Goal: Task Accomplishment & Management: Complete application form

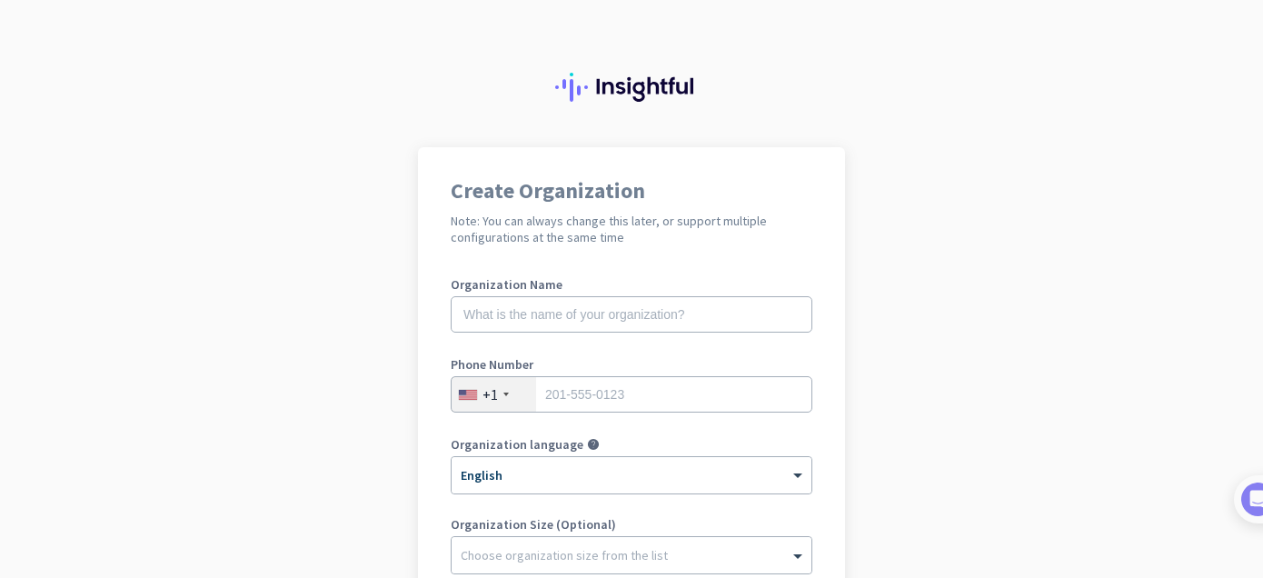
click at [186, 369] on app-onboarding-organization "Create Organization Note: You can always change this later, or support multiple…" at bounding box center [631, 513] width 1263 height 732
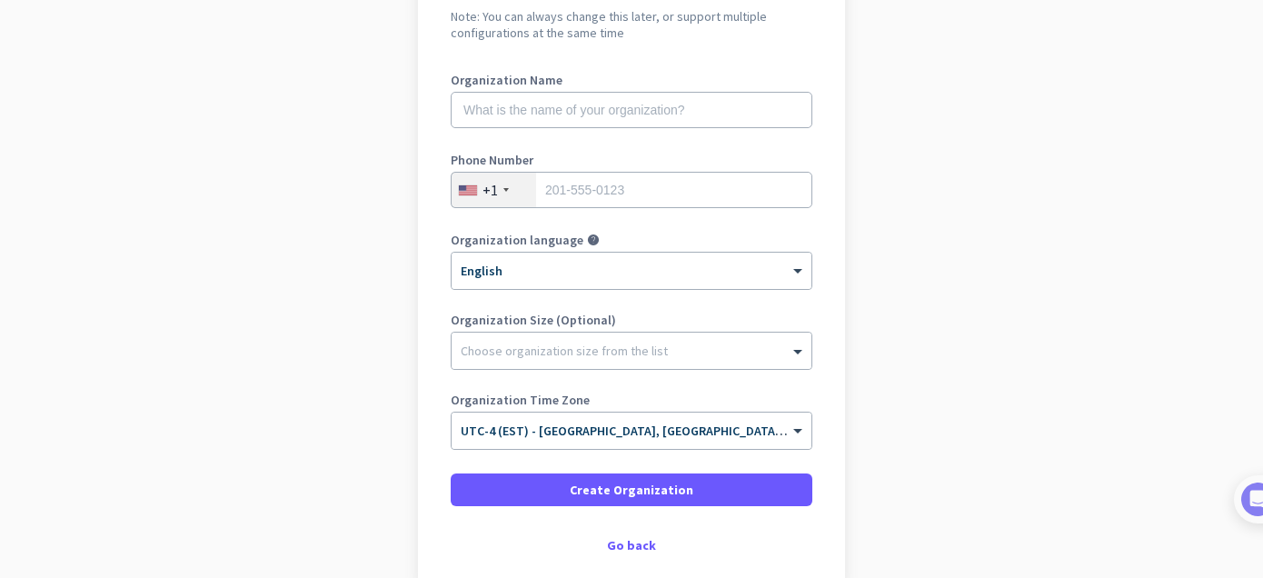
scroll to position [229, 0]
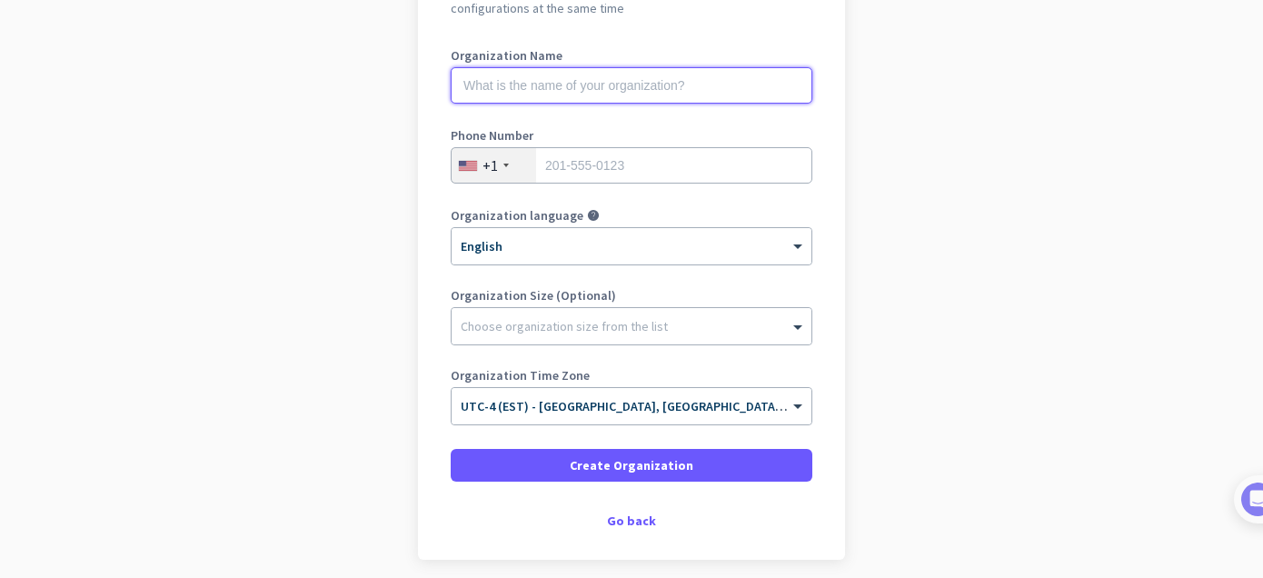
click at [516, 85] on input "text" at bounding box center [631, 85] width 361 height 36
type input "Mercor"
click at [504, 165] on div "+1" at bounding box center [493, 165] width 84 height 35
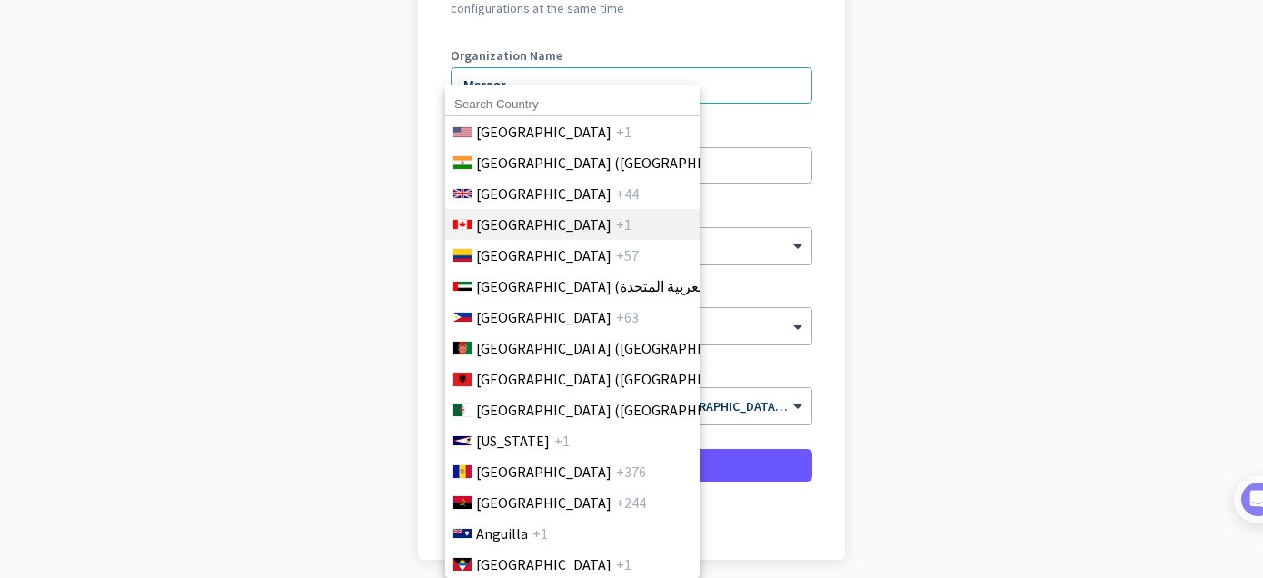
click at [498, 229] on span "[GEOGRAPHIC_DATA]" at bounding box center [543, 224] width 135 height 22
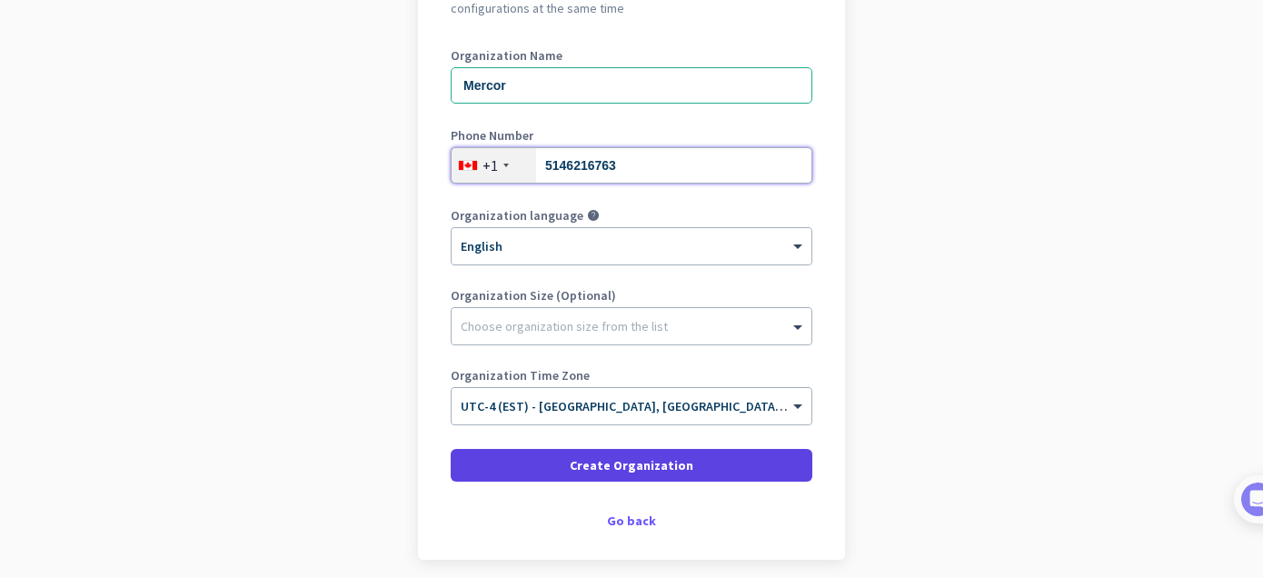
type input "5146216763"
click at [556, 460] on span at bounding box center [631, 465] width 361 height 44
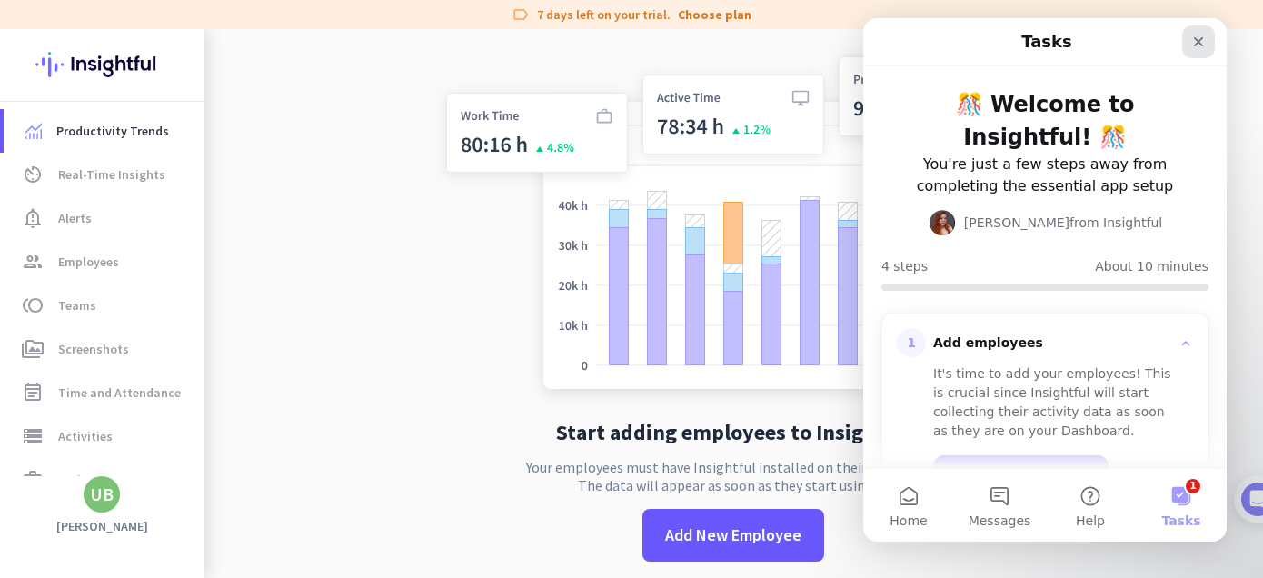
click at [1202, 37] on icon "Close" at bounding box center [1198, 42] width 10 height 10
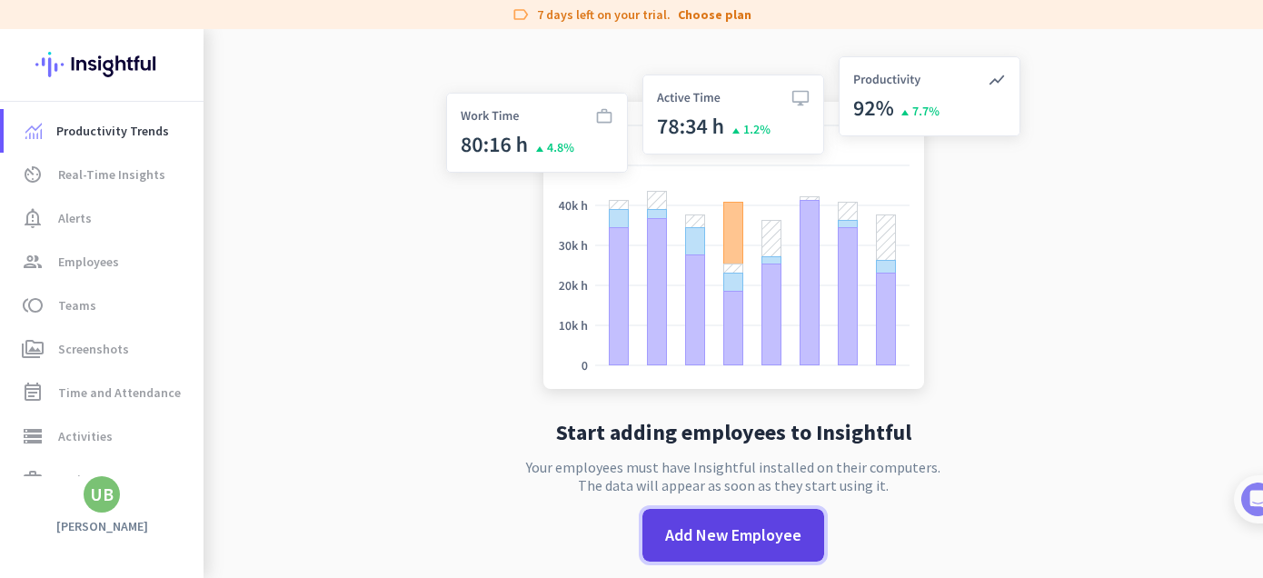
click at [680, 520] on span at bounding box center [733, 535] width 182 height 44
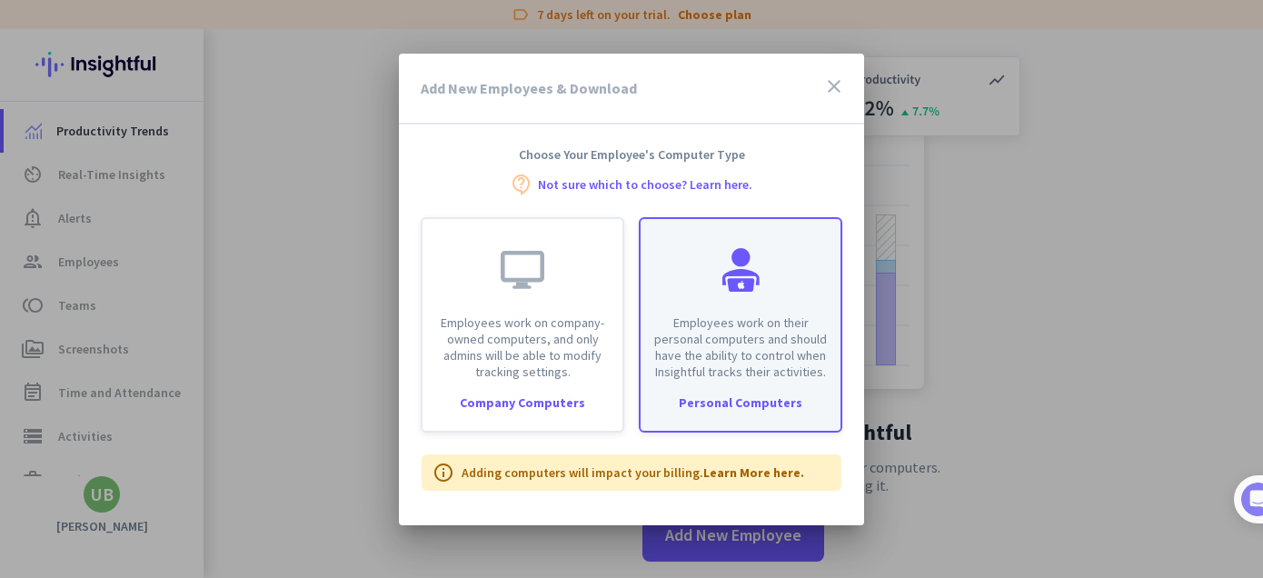
click at [712, 281] on div "Employees work on their personal computers and should have the ability to contr…" at bounding box center [740, 299] width 200 height 161
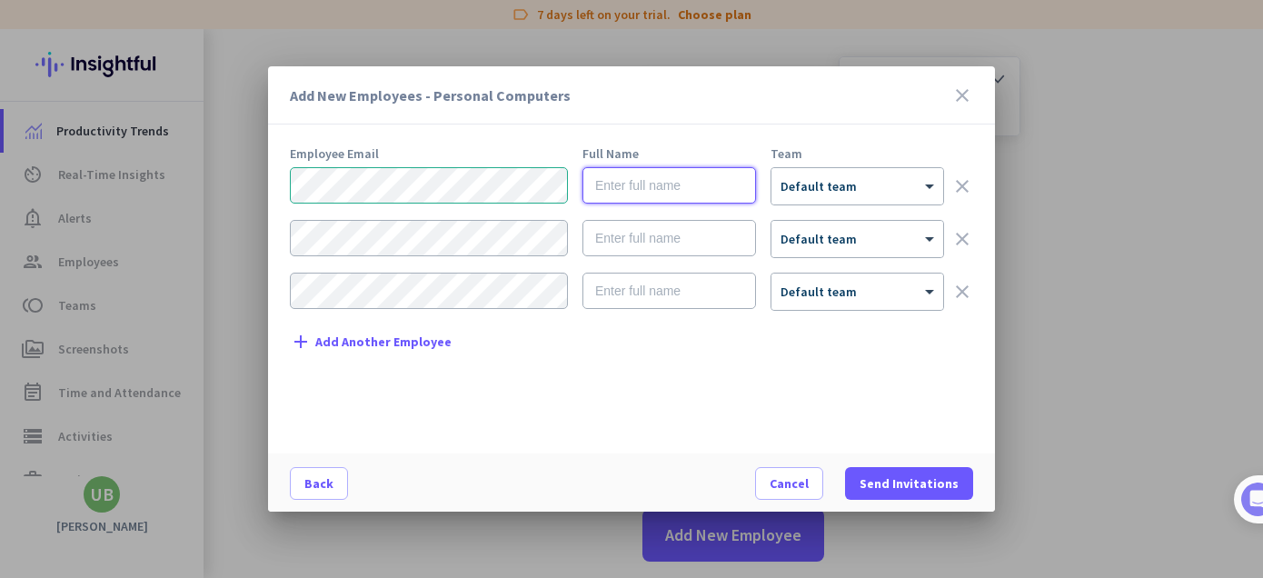
click at [618, 185] on input "text" at bounding box center [668, 185] width 173 height 36
type input "[PERSON_NAME]"
click at [840, 185] on div at bounding box center [857, 180] width 172 height 15
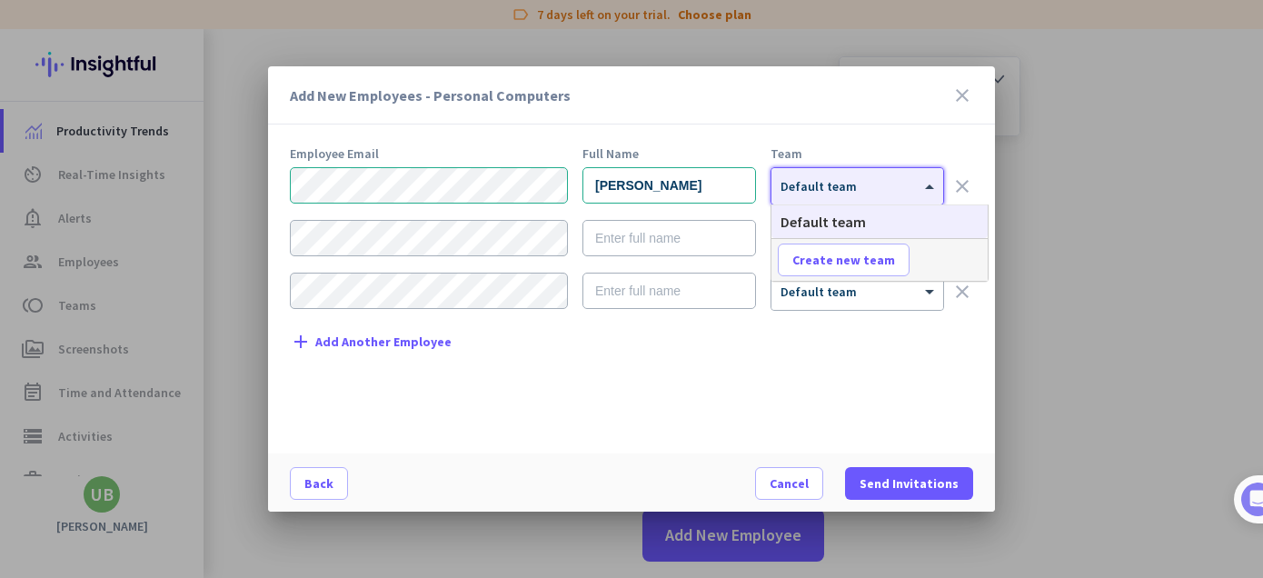
click at [840, 185] on div at bounding box center [857, 180] width 172 height 15
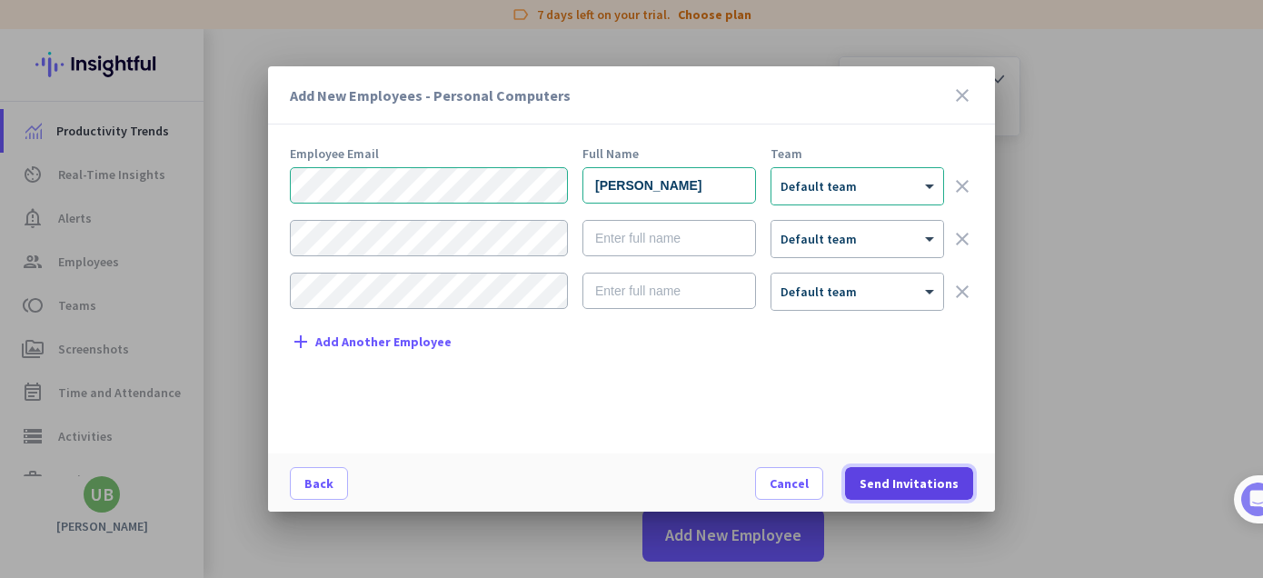
click at [926, 480] on span "Send Invitations" at bounding box center [908, 483] width 99 height 18
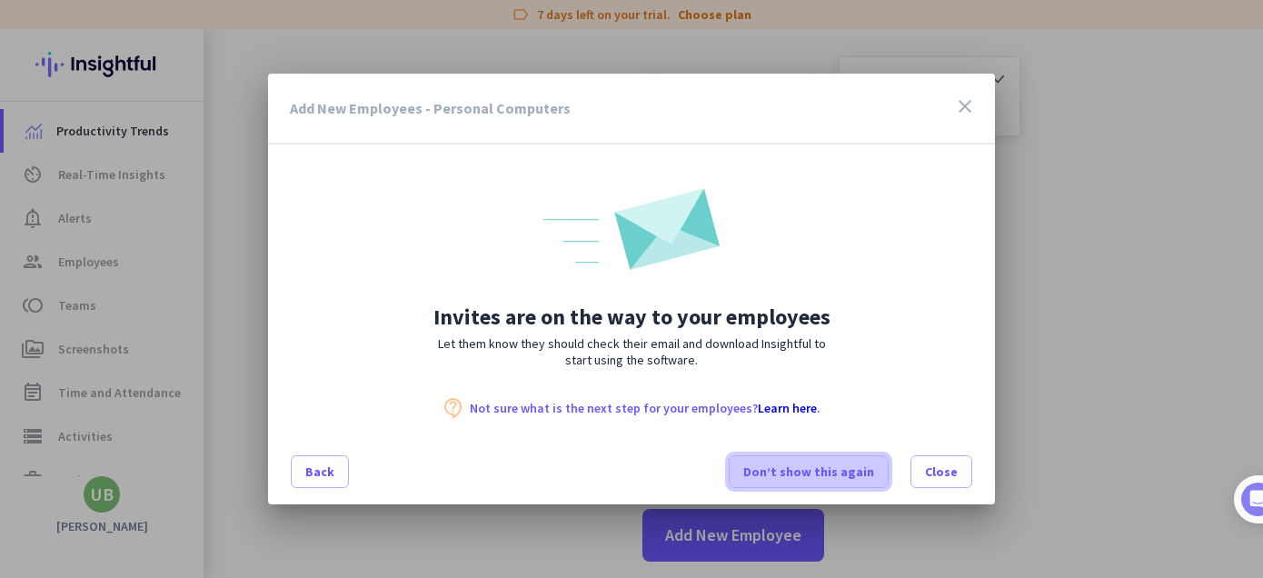
click at [853, 482] on span at bounding box center [808, 472] width 158 height 44
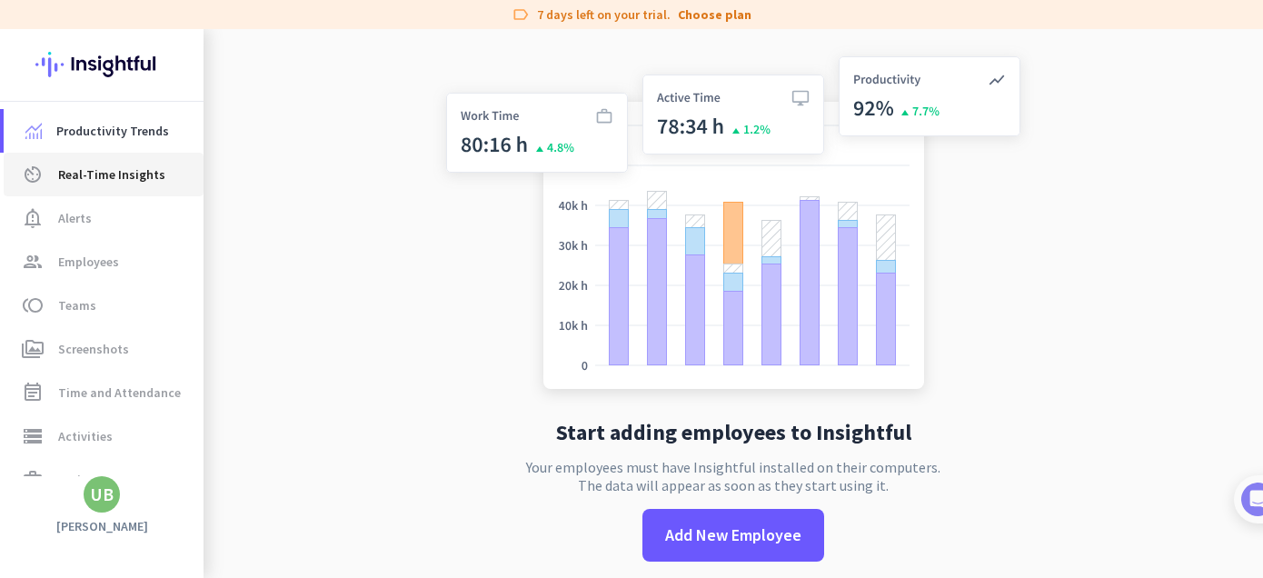
click at [99, 183] on span "Real-Time Insights" at bounding box center [111, 174] width 107 height 22
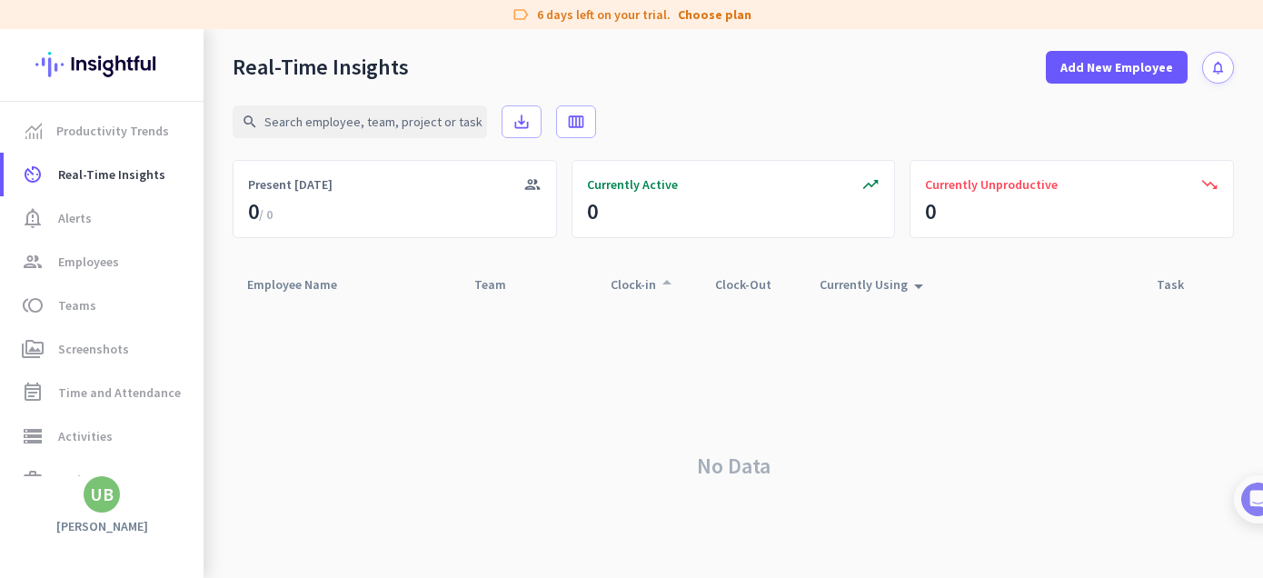
click at [622, 287] on div "Clock-in arrow_drop_up" at bounding box center [643, 284] width 67 height 25
click at [291, 282] on div "Employee Name arrow_drop_up" at bounding box center [303, 284] width 112 height 25
click at [67, 262] on span "Employees" at bounding box center [88, 262] width 61 height 22
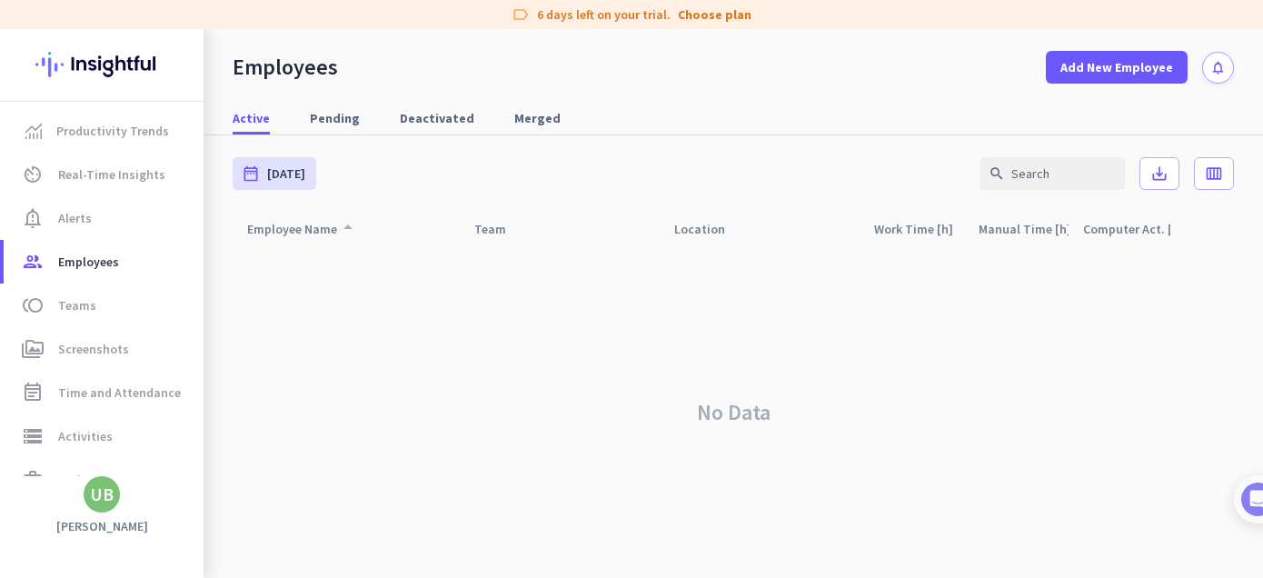
click at [279, 235] on div "Employee Name arrow_drop_up" at bounding box center [303, 228] width 112 height 25
click at [1127, 78] on span at bounding box center [1116, 67] width 142 height 44
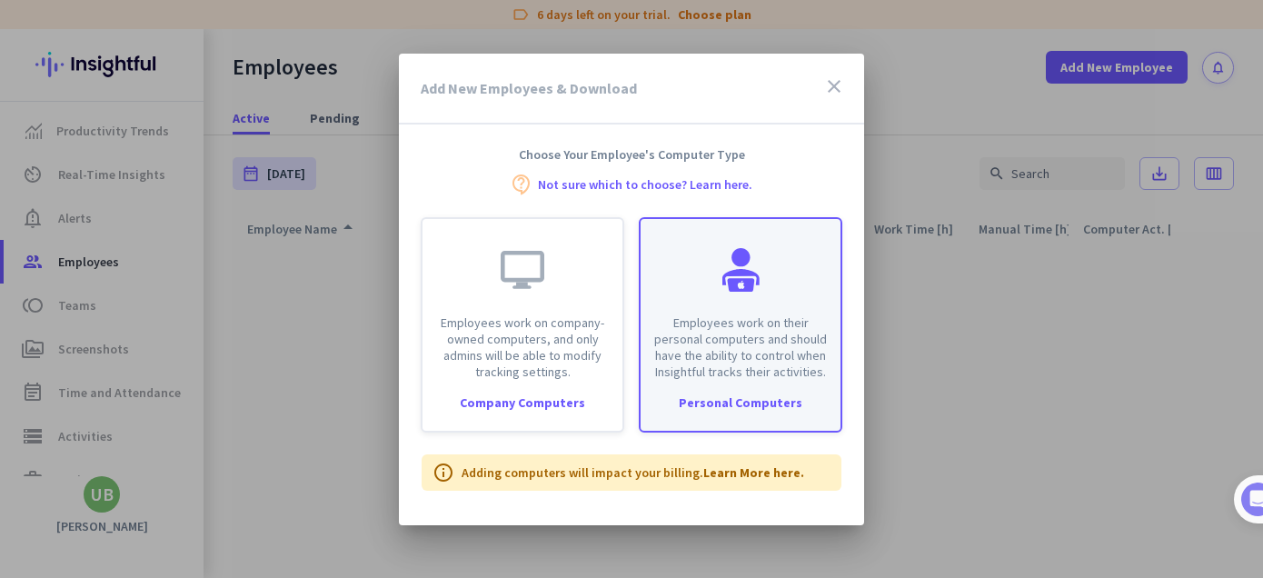
click at [786, 407] on div "Personal Computers" at bounding box center [740, 402] width 200 height 13
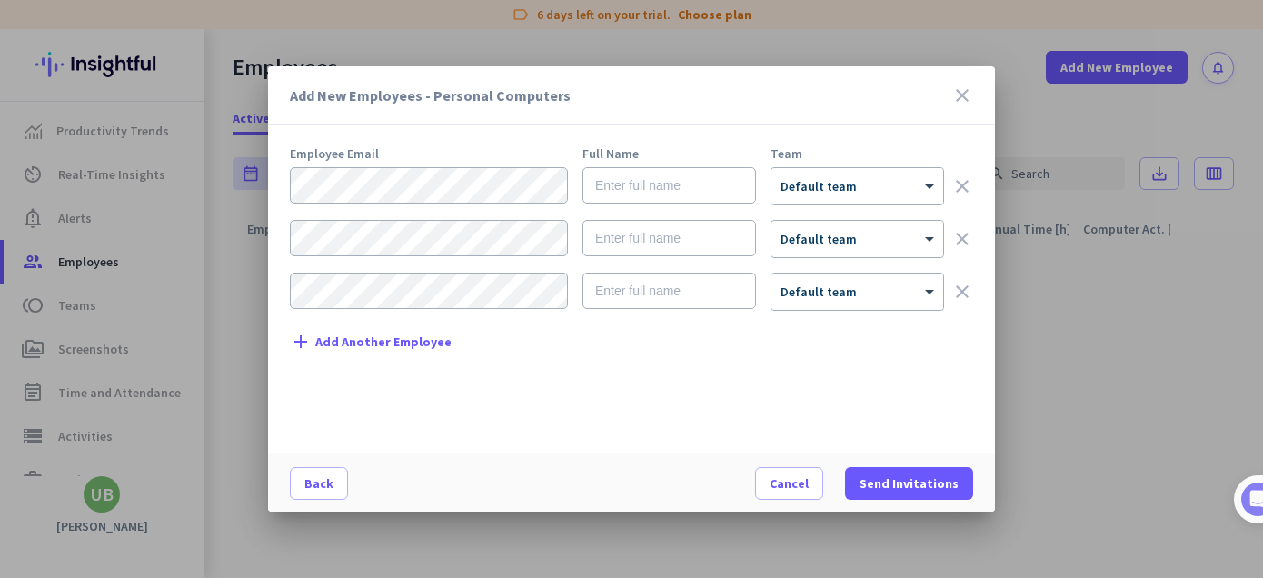
click at [960, 99] on icon "close" at bounding box center [962, 95] width 22 height 22
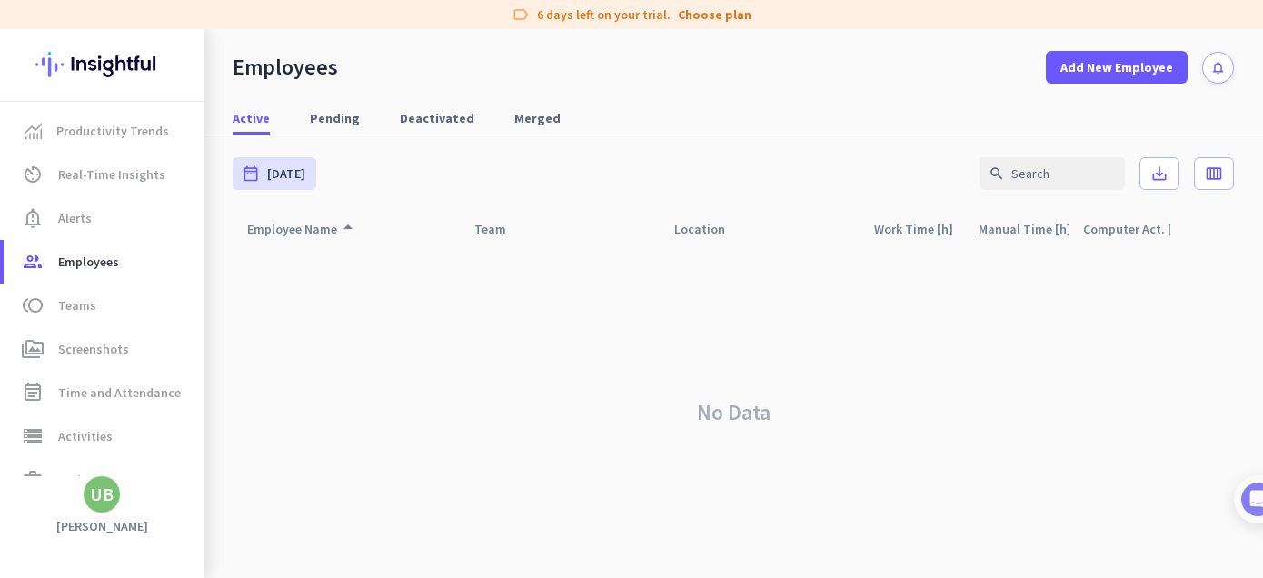
click at [952, 326] on div "No Data" at bounding box center [733, 412] width 1001 height 332
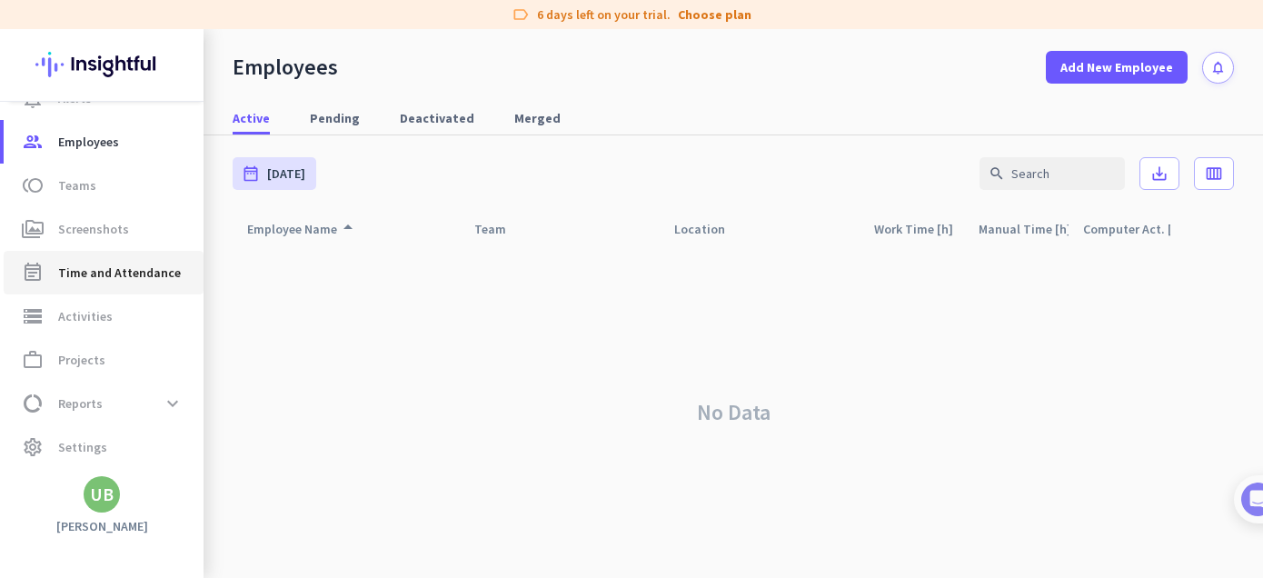
click at [89, 262] on span "Time and Attendance" at bounding box center [119, 273] width 123 height 22
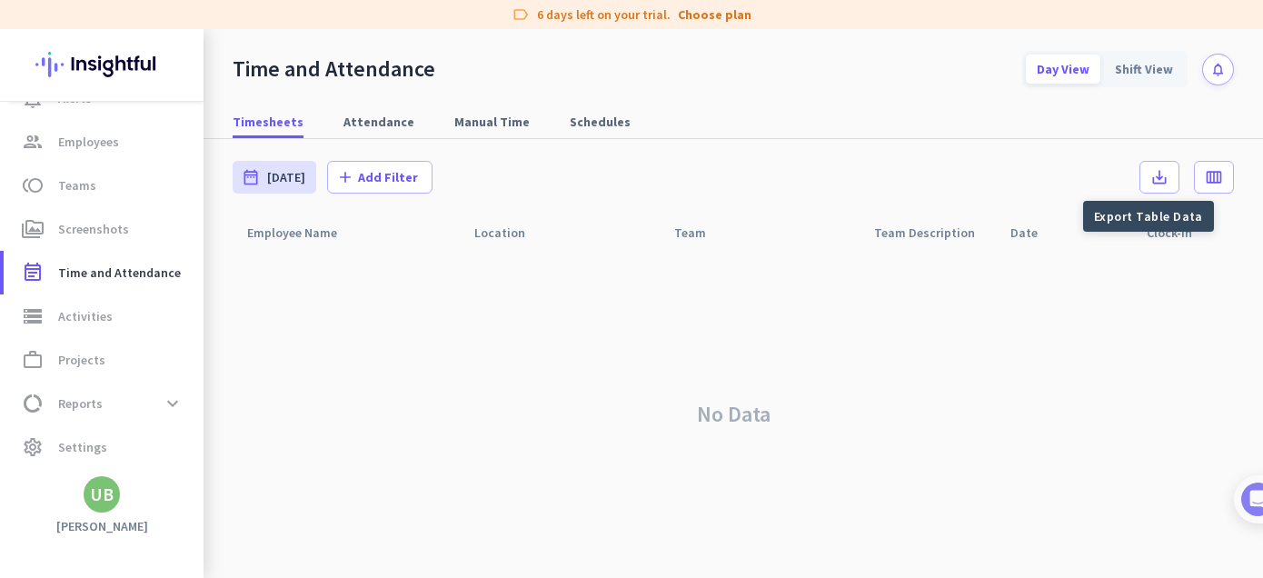
click at [1159, 230] on div "Export Table Data" at bounding box center [1148, 216] width 131 height 31
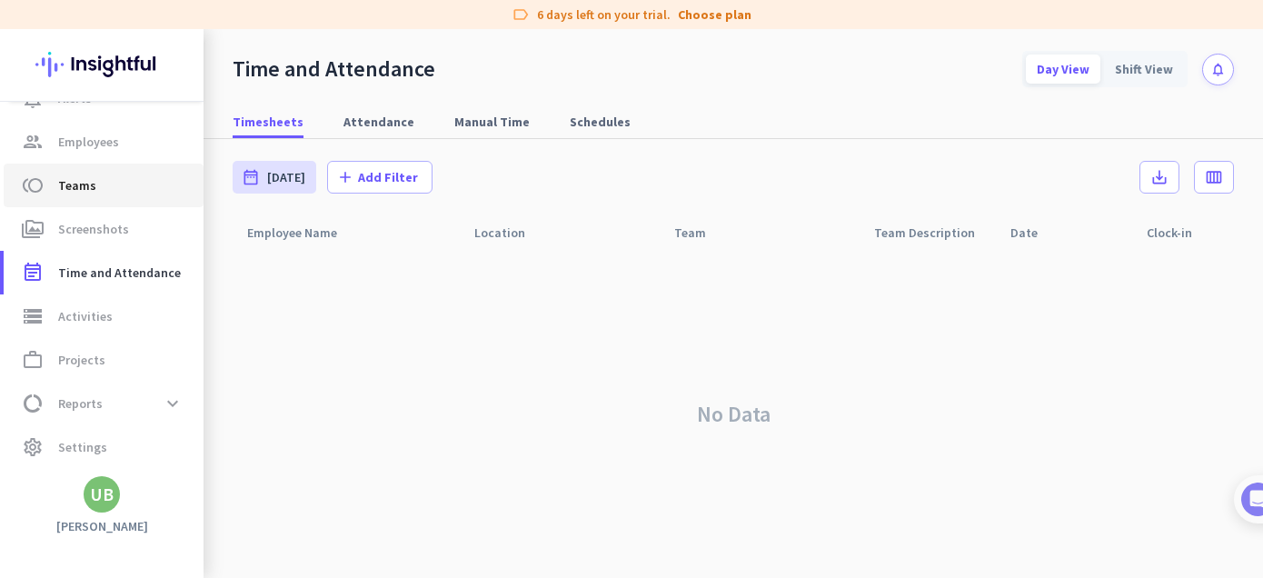
click at [54, 195] on span "toll Teams" at bounding box center [103, 185] width 171 height 22
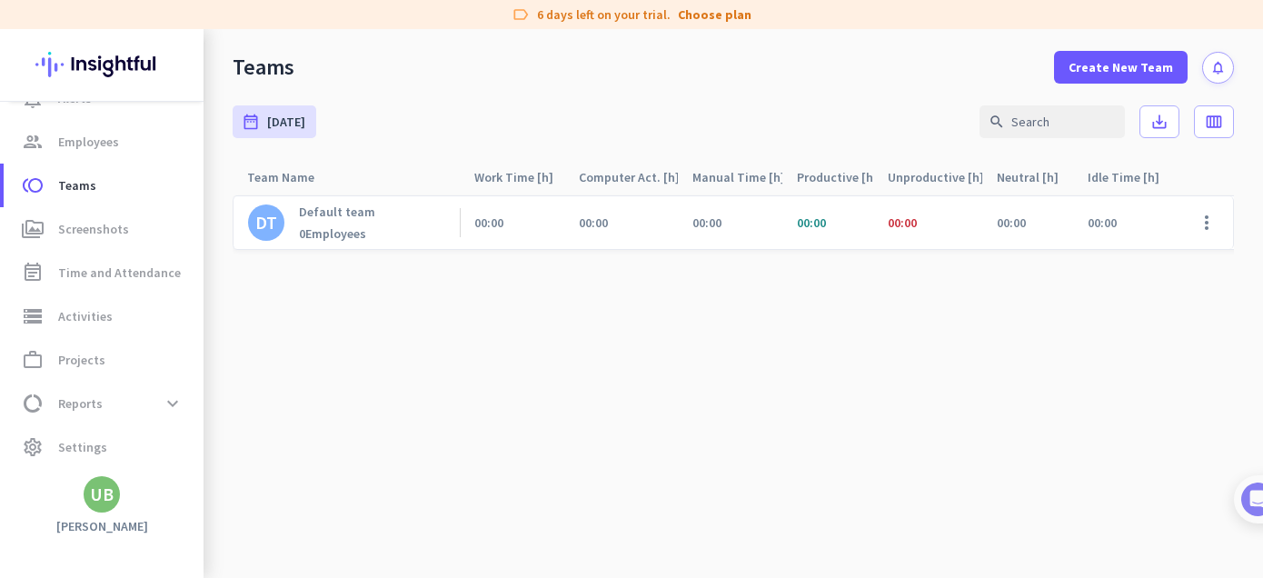
click at [329, 235] on div "0 Employees" at bounding box center [337, 233] width 76 height 16
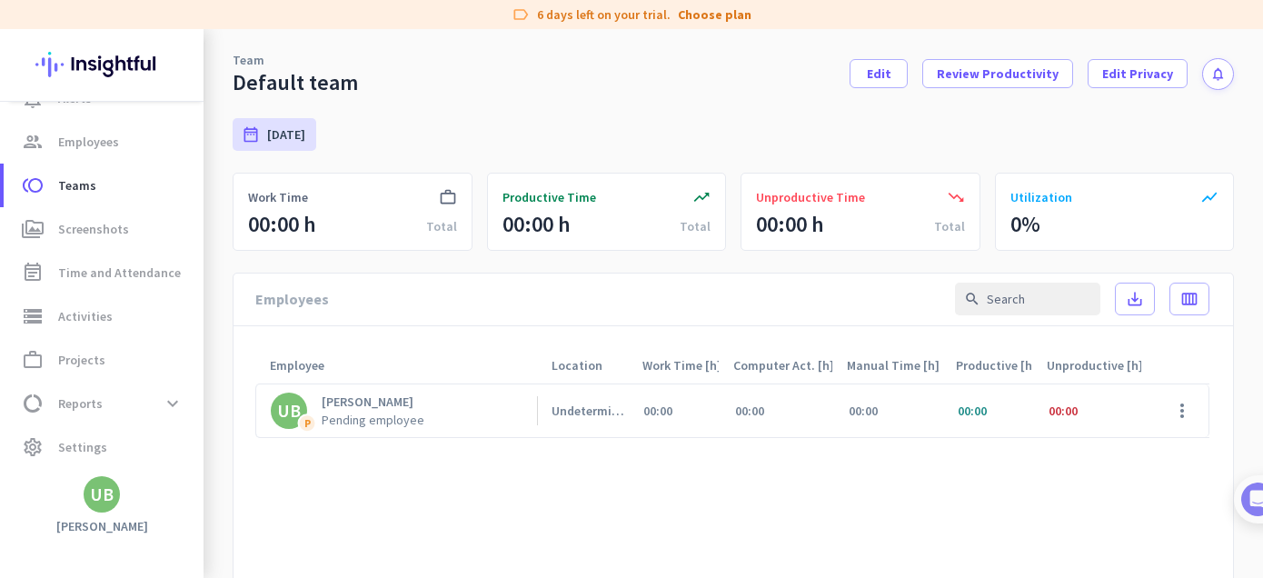
click at [272, 205] on span "Work Time" at bounding box center [278, 197] width 60 height 18
click at [1172, 410] on span at bounding box center [1182, 411] width 44 height 44
click at [1043, 507] on div at bounding box center [631, 289] width 1263 height 578
click at [84, 370] on span "Projects" at bounding box center [81, 360] width 47 height 22
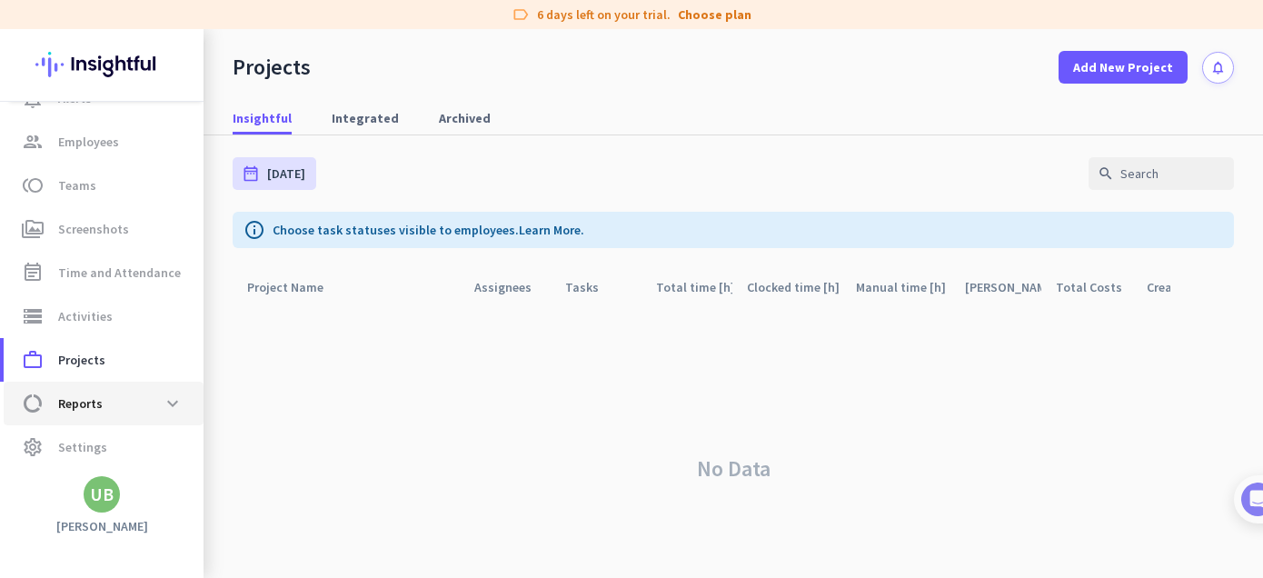
click at [94, 407] on span "Reports" at bounding box center [80, 403] width 45 height 22
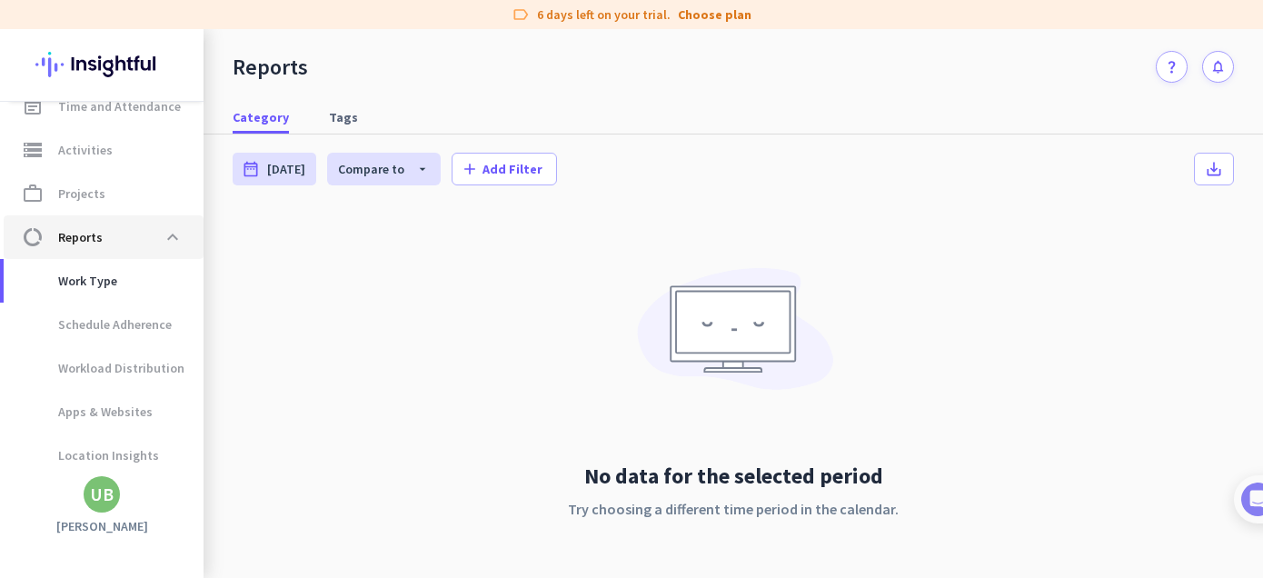
scroll to position [287, 0]
click at [122, 106] on span "Time and Attendance" at bounding box center [119, 105] width 123 height 22
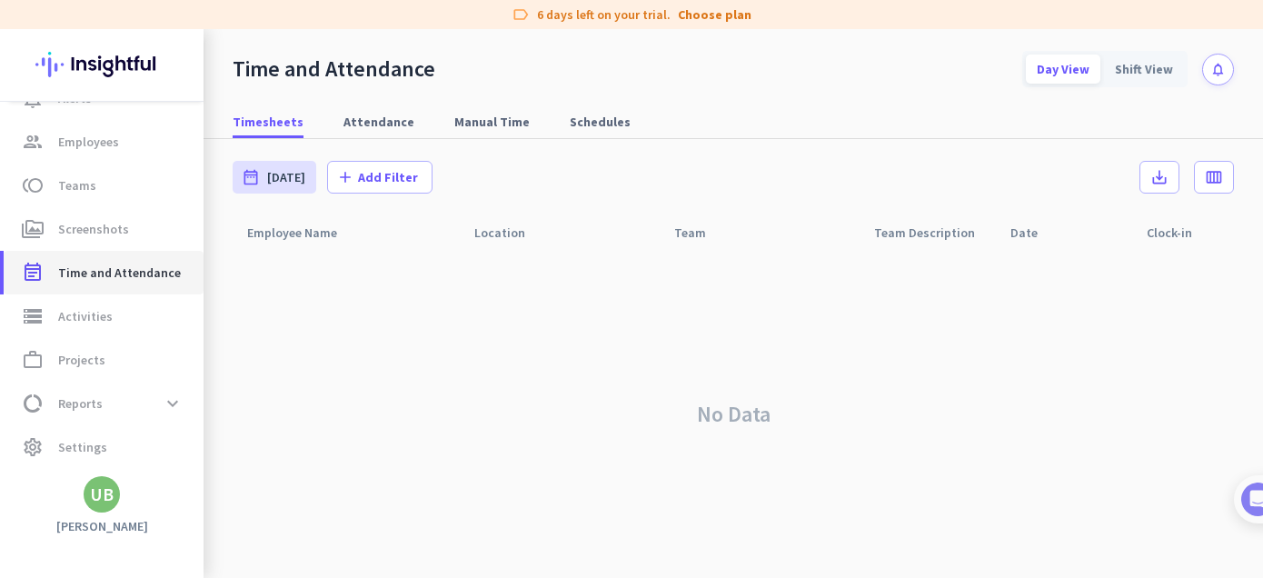
scroll to position [120, 0]
click at [270, 182] on span "[DATE]" at bounding box center [286, 177] width 38 height 18
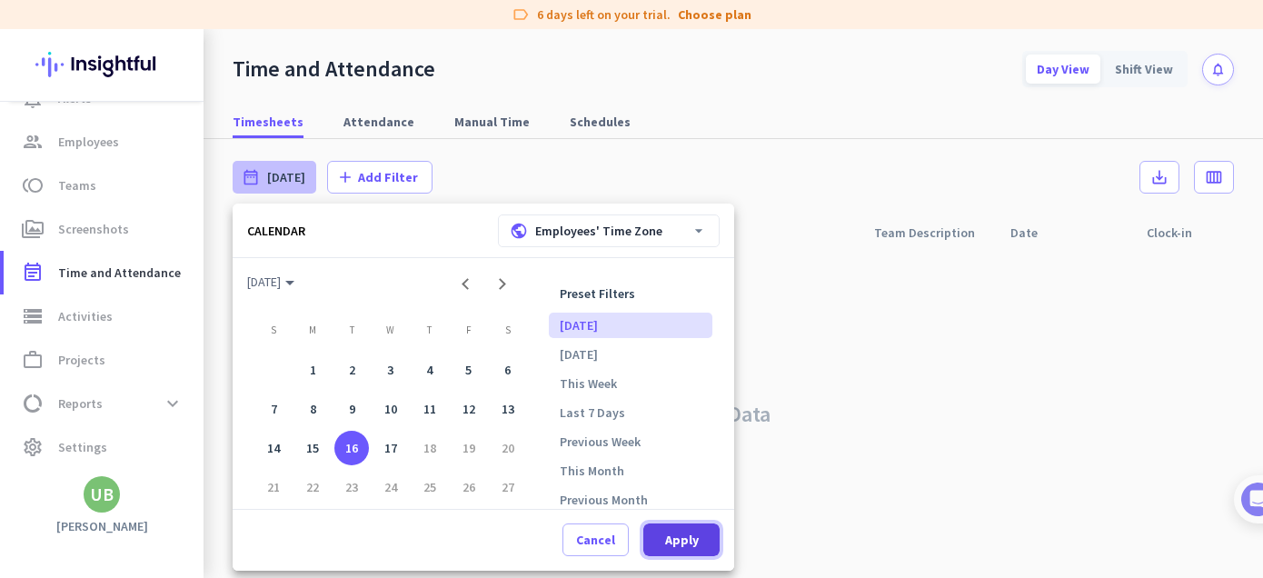
click at [674, 543] on span "Apply" at bounding box center [682, 539] width 34 height 18
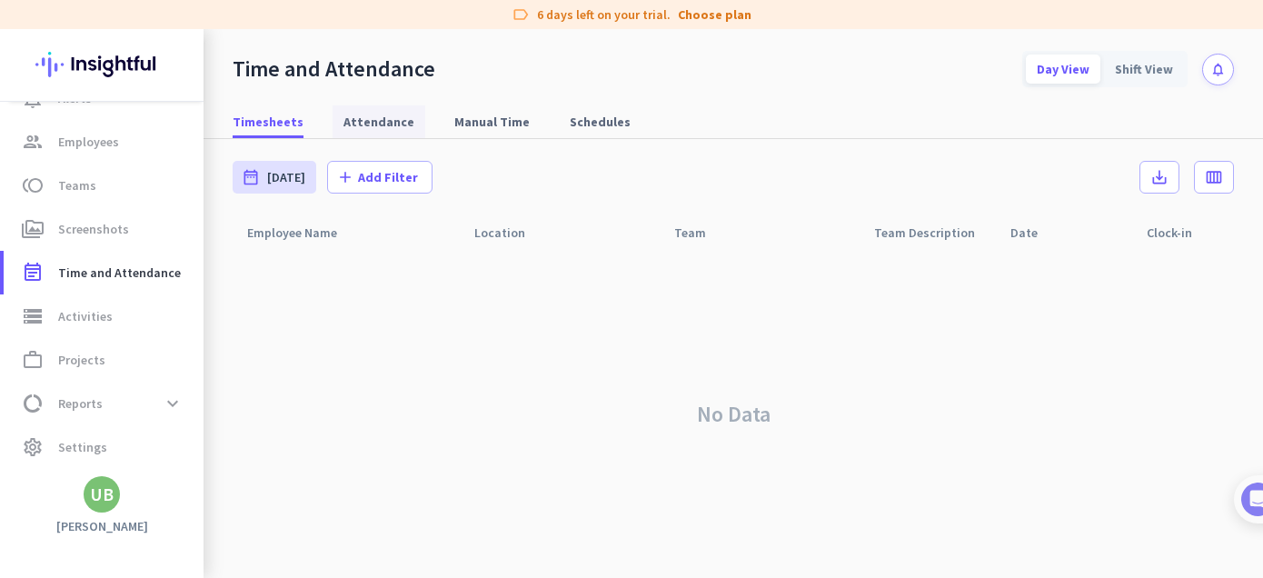
click at [371, 120] on span "Attendance" at bounding box center [378, 122] width 71 height 18
type input "[DATE] - [DATE]"
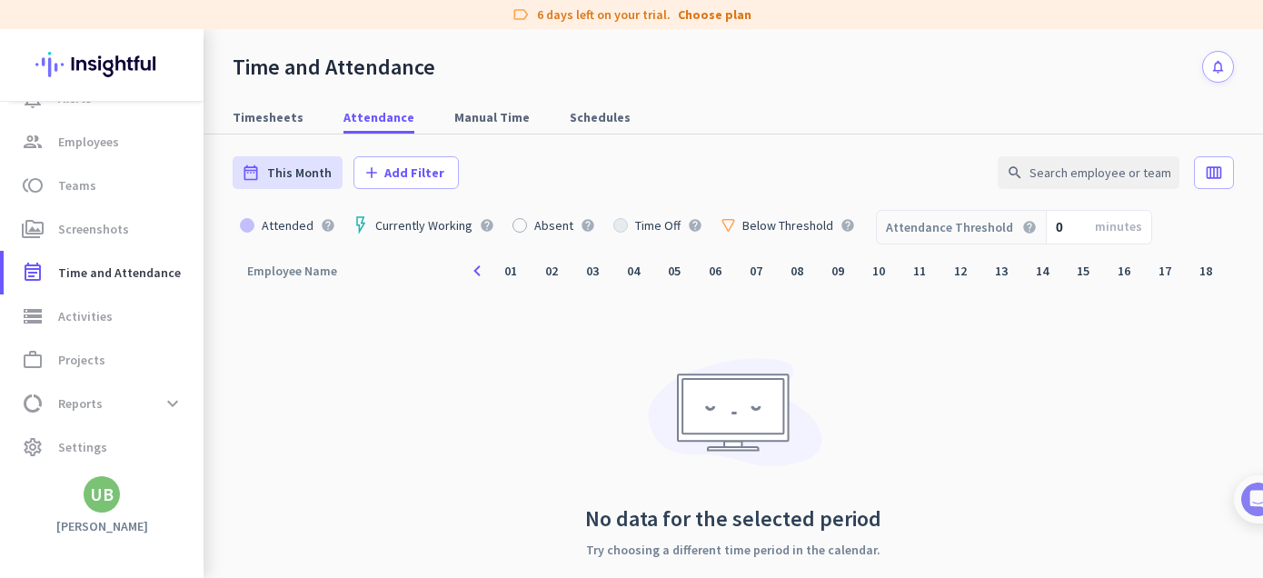
click at [402, 226] on div "Currently Working" at bounding box center [424, 225] width 112 height 13
click at [480, 222] on icon "help" at bounding box center [487, 225] width 15 height 15
click at [379, 378] on div "Employee Name arrow_drop_up navigate_before 01 02 03 04 05 06 07 08 09 10 11 12…" at bounding box center [733, 434] width 1001 height 363
click at [283, 278] on div "Employee Name arrow_drop_up" at bounding box center [303, 270] width 112 height 25
click at [357, 278] on icon "arrow_drop_up" at bounding box center [348, 269] width 22 height 22
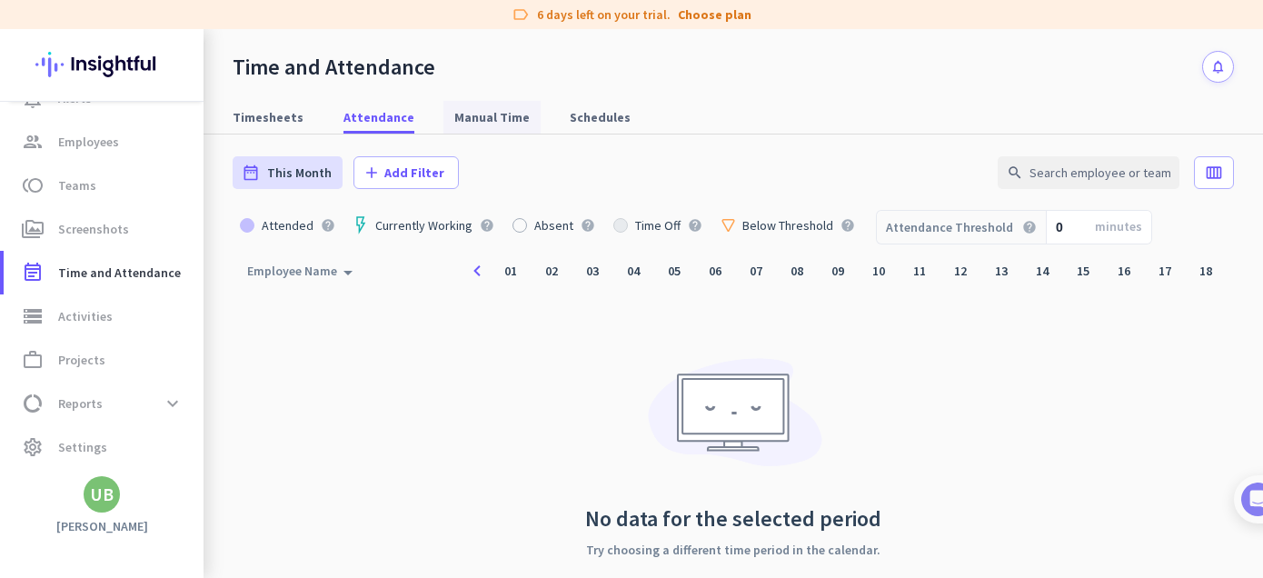
click at [486, 122] on span "Manual Time" at bounding box center [491, 117] width 75 height 18
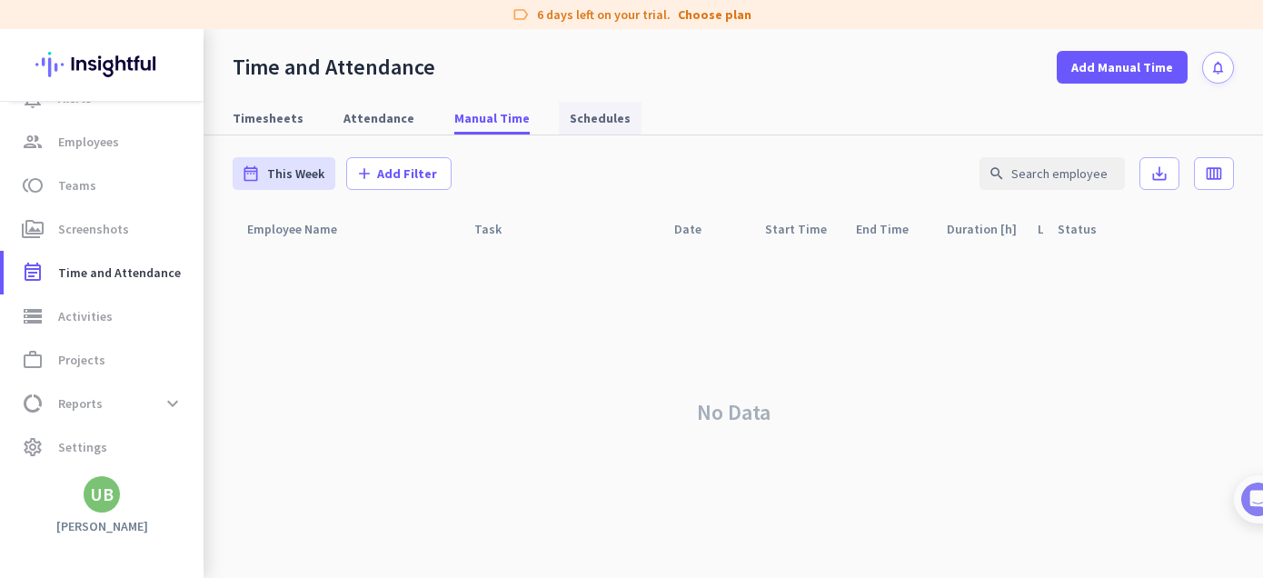
click at [583, 127] on span "Schedules" at bounding box center [599, 118] width 61 height 33
type input "[DATE] - [DATE]"
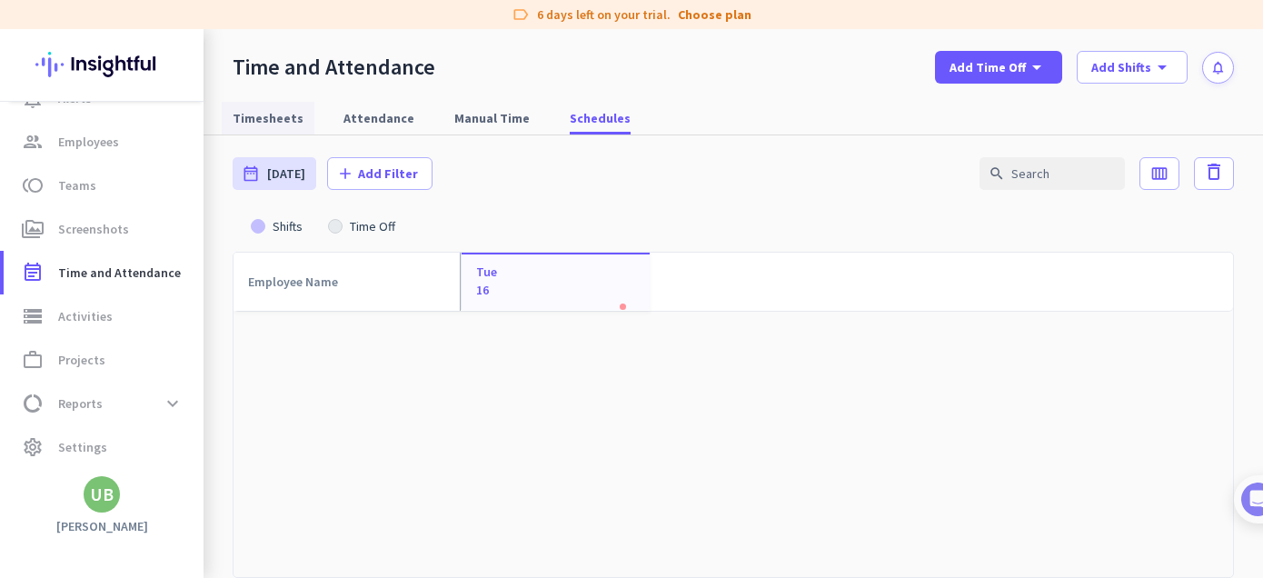
click at [253, 114] on span "Timesheets" at bounding box center [268, 118] width 71 height 18
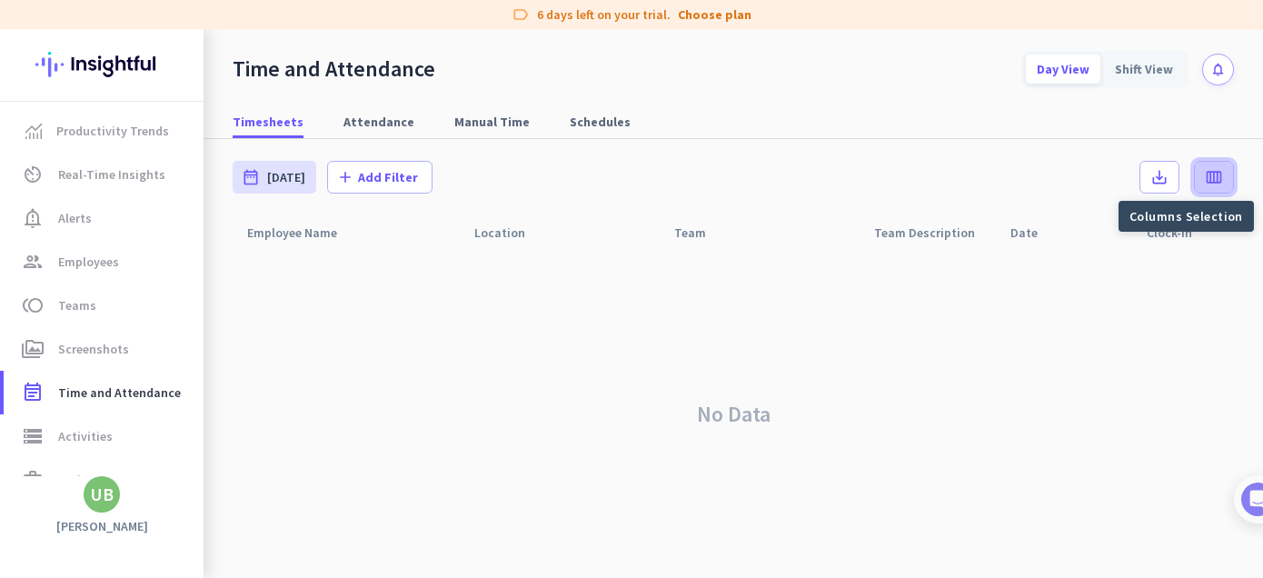
click at [1204, 184] on icon "calendar_view_week" at bounding box center [1213, 177] width 18 height 18
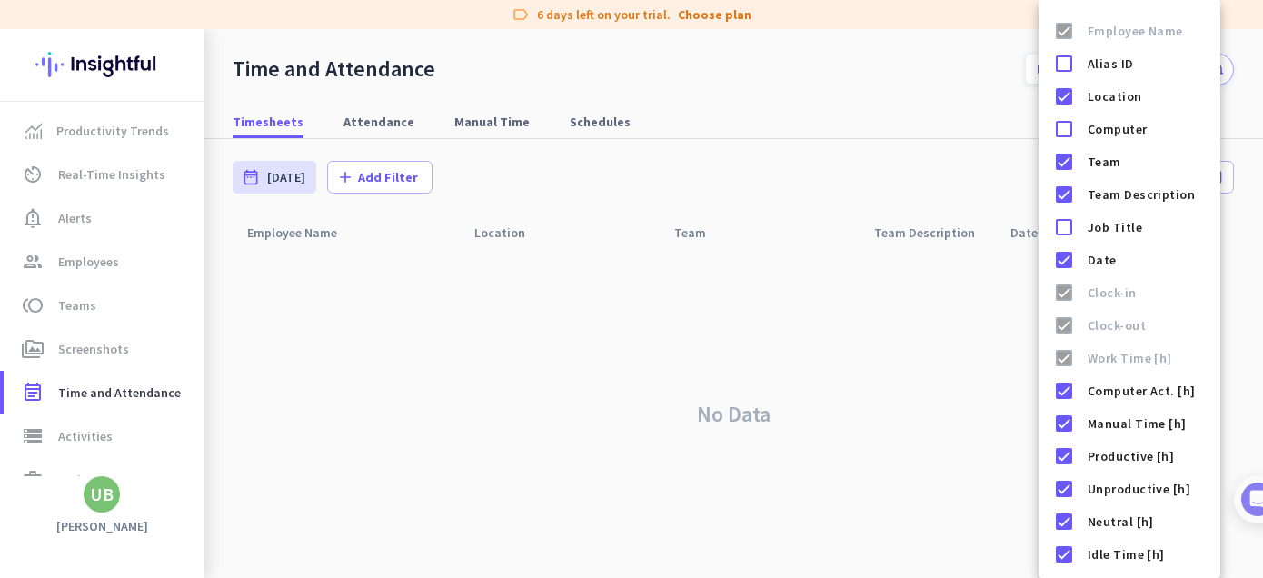
click at [678, 411] on div at bounding box center [631, 289] width 1263 height 578
